Goal: Task Accomplishment & Management: Use online tool/utility

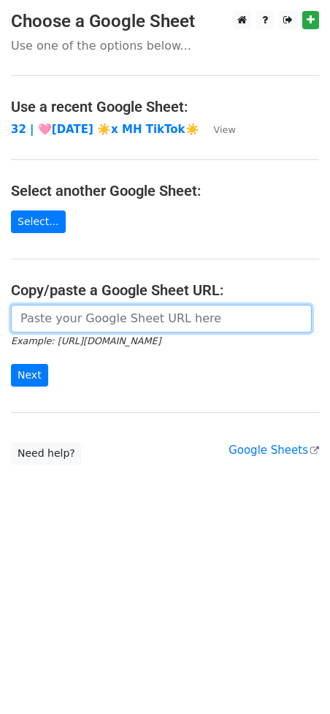
click at [93, 318] on input "url" at bounding box center [161, 319] width 301 height 28
paste input "[URL][DOMAIN_NAME]"
type input "[URL][DOMAIN_NAME]"
click at [11, 364] on input "Next" at bounding box center [29, 375] width 37 height 23
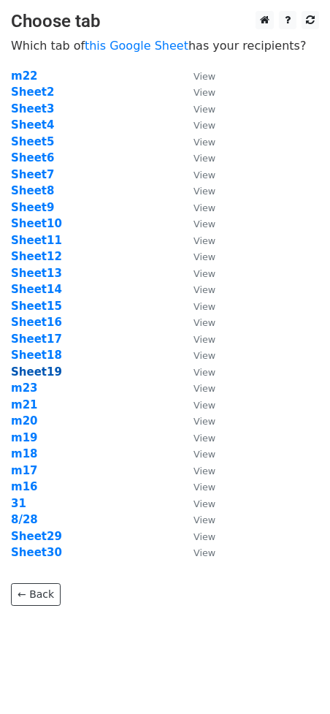
click at [39, 376] on strong "Sheet19" at bounding box center [36, 371] width 51 height 13
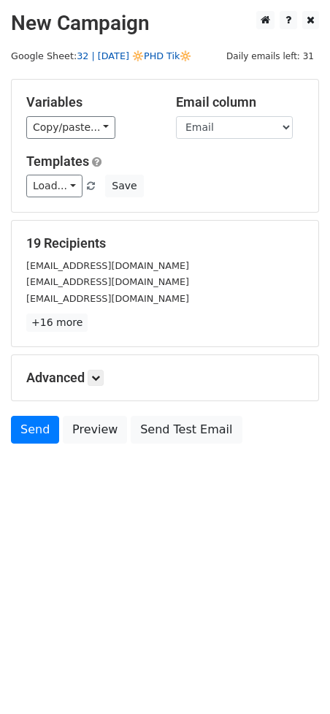
click at [126, 56] on link "32 | AUG 28 🔆PHD Tik🔆" at bounding box center [134, 55] width 115 height 11
click at [59, 185] on link "Load..." at bounding box center [54, 186] width 56 height 23
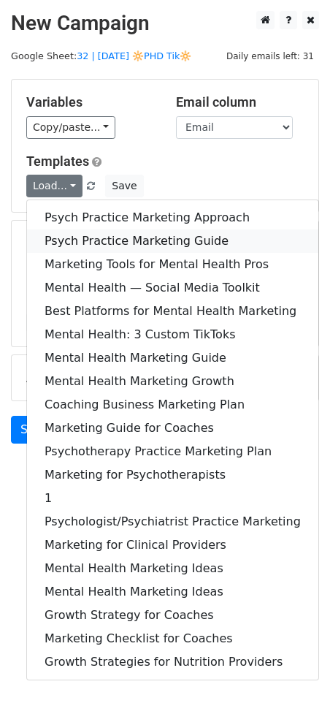
click at [104, 242] on link "Psych Practice Marketing Guide" at bounding box center [172, 240] width 291 height 23
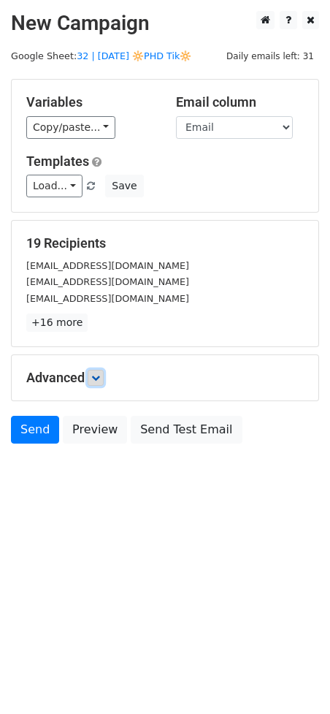
click at [100, 373] on icon at bounding box center [95, 377] width 9 height 9
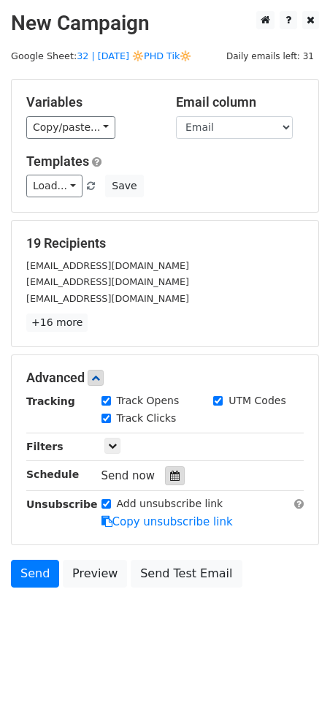
click at [170, 470] on icon at bounding box center [174, 475] width 9 height 10
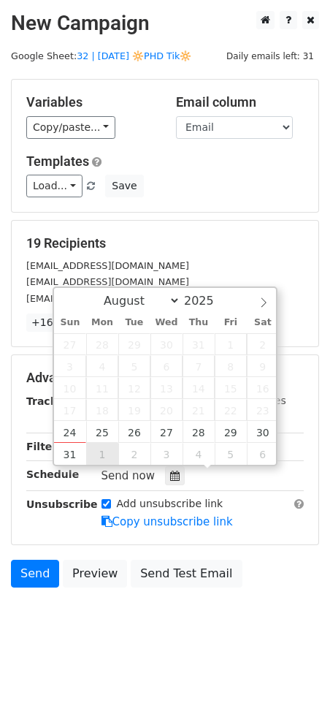
type input "2025-09-01 12:00"
select select "8"
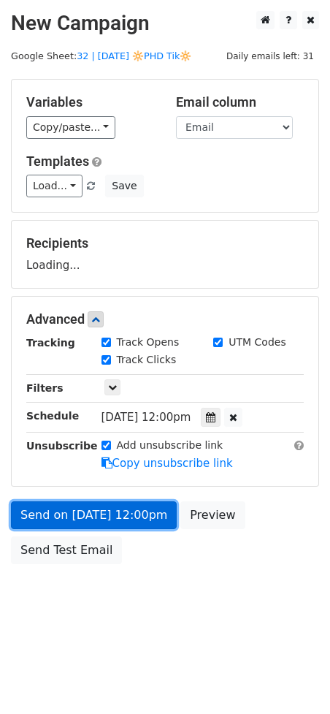
click at [91, 507] on link "Send on Sep 1 at 12:00pm" at bounding box center [94, 515] width 166 height 28
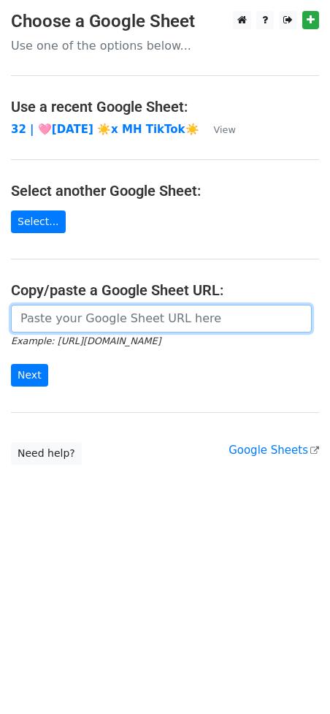
click at [83, 318] on input "url" at bounding box center [161, 319] width 301 height 28
paste input "[URL][DOMAIN_NAME]"
type input "[URL][DOMAIN_NAME]"
click at [11, 364] on input "Next" at bounding box center [29, 375] width 37 height 23
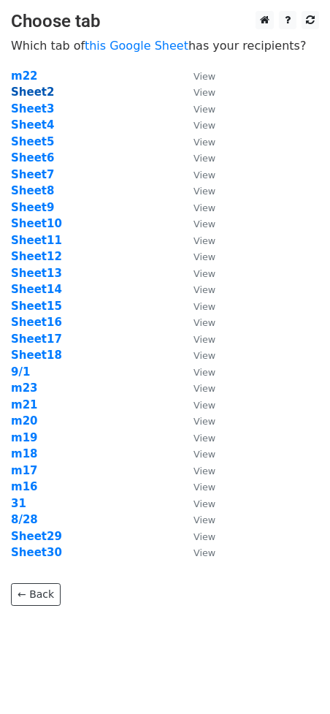
click at [38, 87] on strong "Sheet2" at bounding box center [32, 91] width 43 height 13
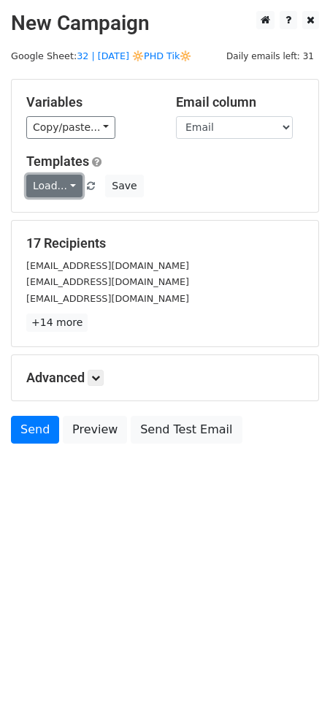
click at [61, 186] on link "Load..." at bounding box center [54, 186] width 56 height 23
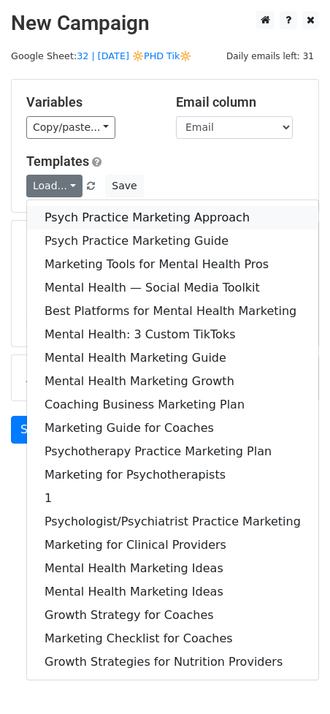
click at [79, 214] on link "Psych Practice Marketing Approach" at bounding box center [172, 217] width 291 height 23
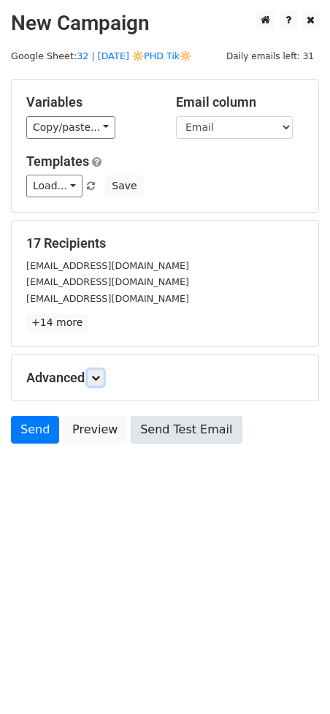
drag, startPoint x: 96, startPoint y: 376, endPoint x: 124, endPoint y: 438, distance: 68.0
click at [96, 376] on icon at bounding box center [95, 377] width 9 height 9
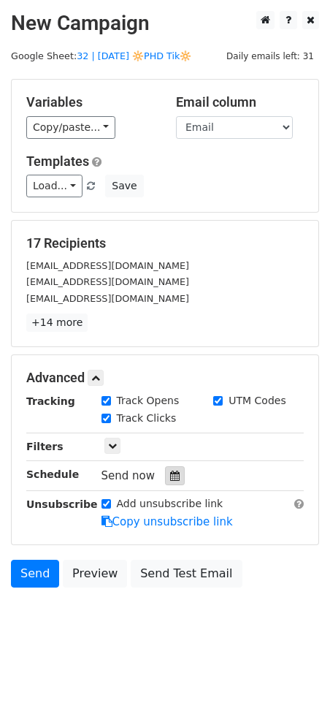
click at [171, 475] on icon at bounding box center [174, 475] width 9 height 10
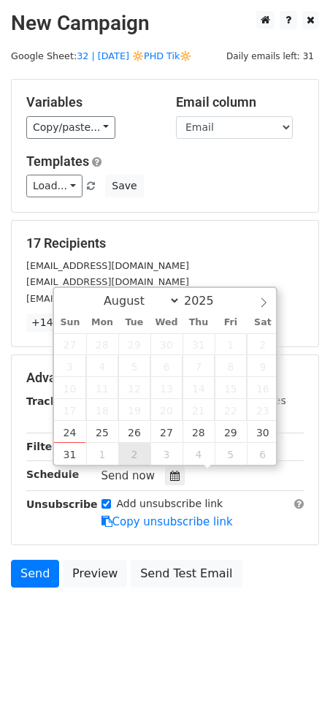
type input "[DATE] 12:00"
select select "8"
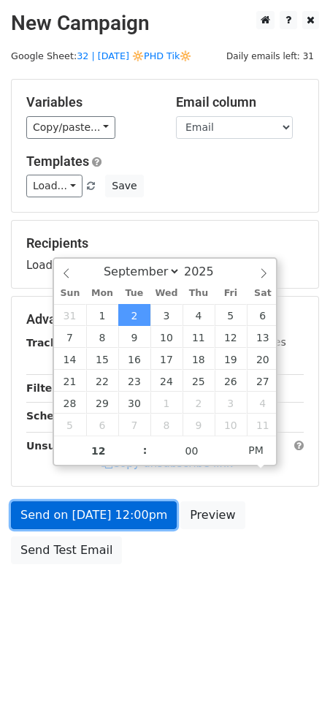
click at [118, 516] on link "Send on [DATE] 12:00pm" at bounding box center [94, 515] width 166 height 28
